Goal: Task Accomplishment & Management: Complete application form

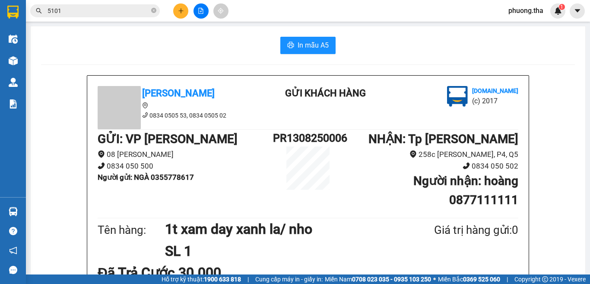
click at [176, 13] on button at bounding box center [180, 10] width 15 height 15
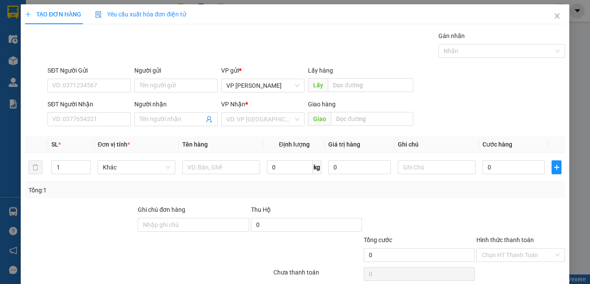
click at [176, 13] on span "Yêu cầu xuất hóa đơn điện tử" at bounding box center [140, 14] width 91 height 7
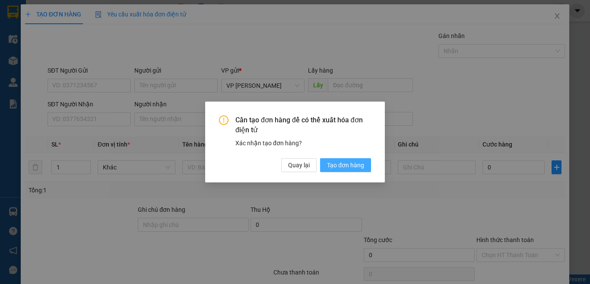
click at [359, 169] on span "Tạo đơn hàng" at bounding box center [345, 165] width 37 height 10
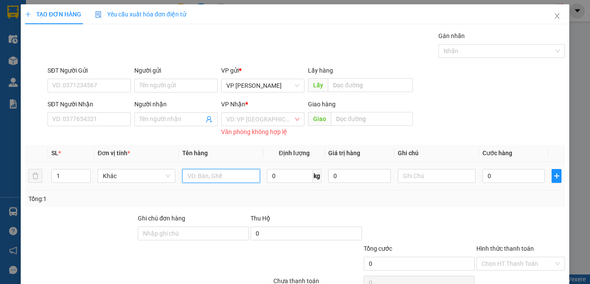
click at [219, 171] on input "text" at bounding box center [221, 176] width 78 height 14
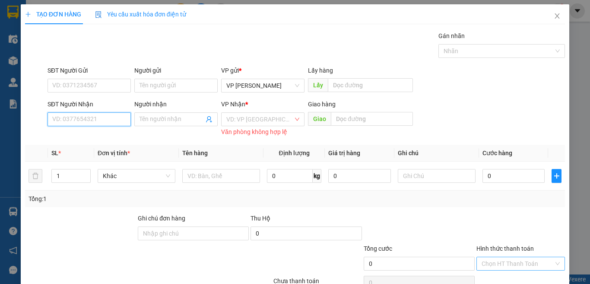
drag, startPoint x: 96, startPoint y: 121, endPoint x: 486, endPoint y: 268, distance: 417.1
click at [145, 140] on div "Transit Pickup Surcharge Ids Transit Deliver Surcharge Ids Transit Deliver Surc…" at bounding box center [295, 171] width 540 height 280
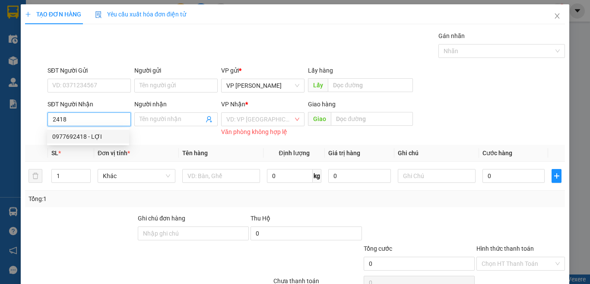
click at [97, 132] on div "0977692418 - LỢI" at bounding box center [88, 137] width 72 height 10
type input "0977692418"
type input "LỢI"
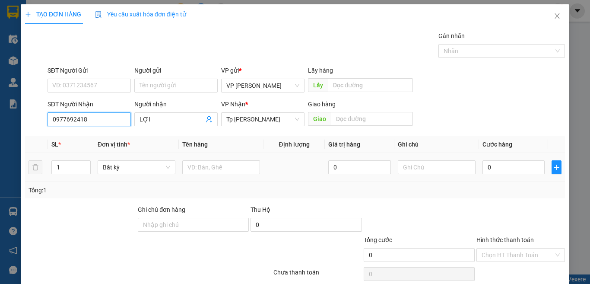
type input "0977692418"
click at [237, 175] on div at bounding box center [221, 167] width 78 height 17
click at [236, 168] on input "text" at bounding box center [221, 167] width 78 height 14
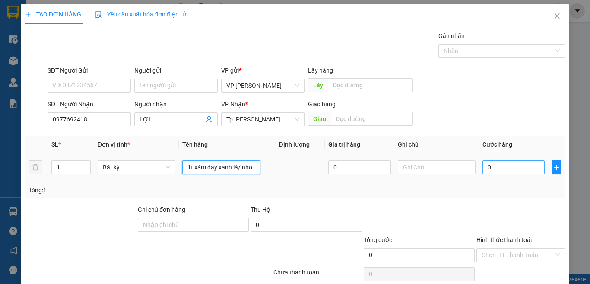
type input "1t xám day xanh lá/ nho"
click at [495, 169] on input "0" at bounding box center [514, 167] width 62 height 14
type input "3"
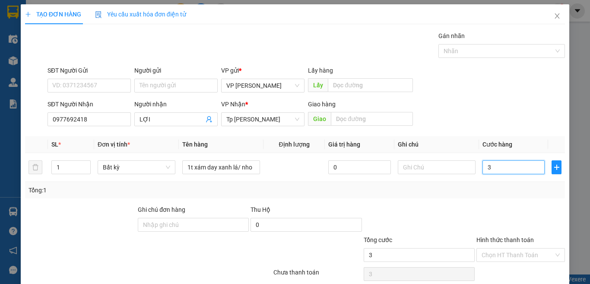
type input "30"
type input "30.000"
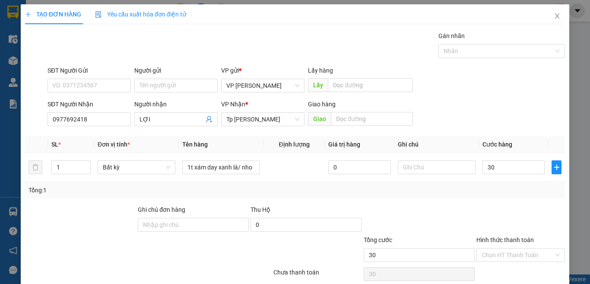
type input "30.000"
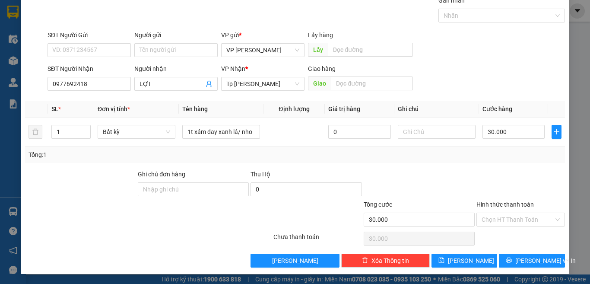
scroll to position [36, 0]
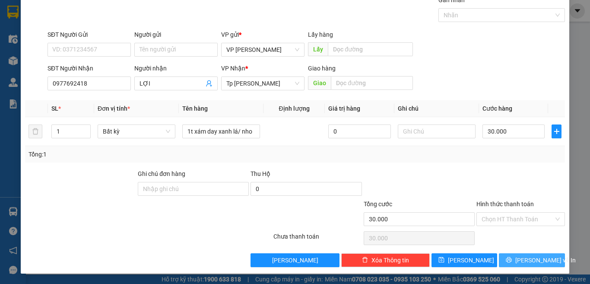
click at [520, 258] on span "[PERSON_NAME] và In" at bounding box center [546, 260] width 61 height 10
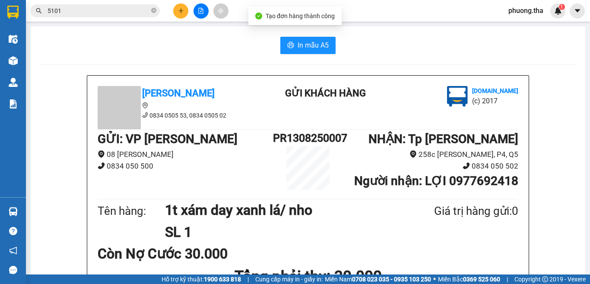
scroll to position [43, 0]
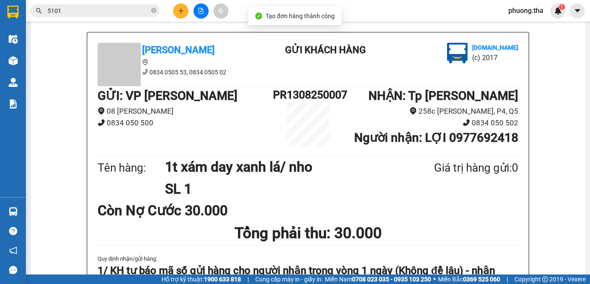
click at [313, 45] on b "Gửi khách hàng" at bounding box center [325, 50] width 81 height 11
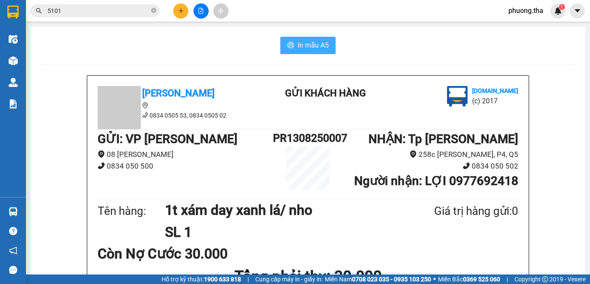
click at [312, 37] on button "In mẫu A5" at bounding box center [307, 45] width 55 height 17
